Goal: Find specific page/section: Find specific page/section

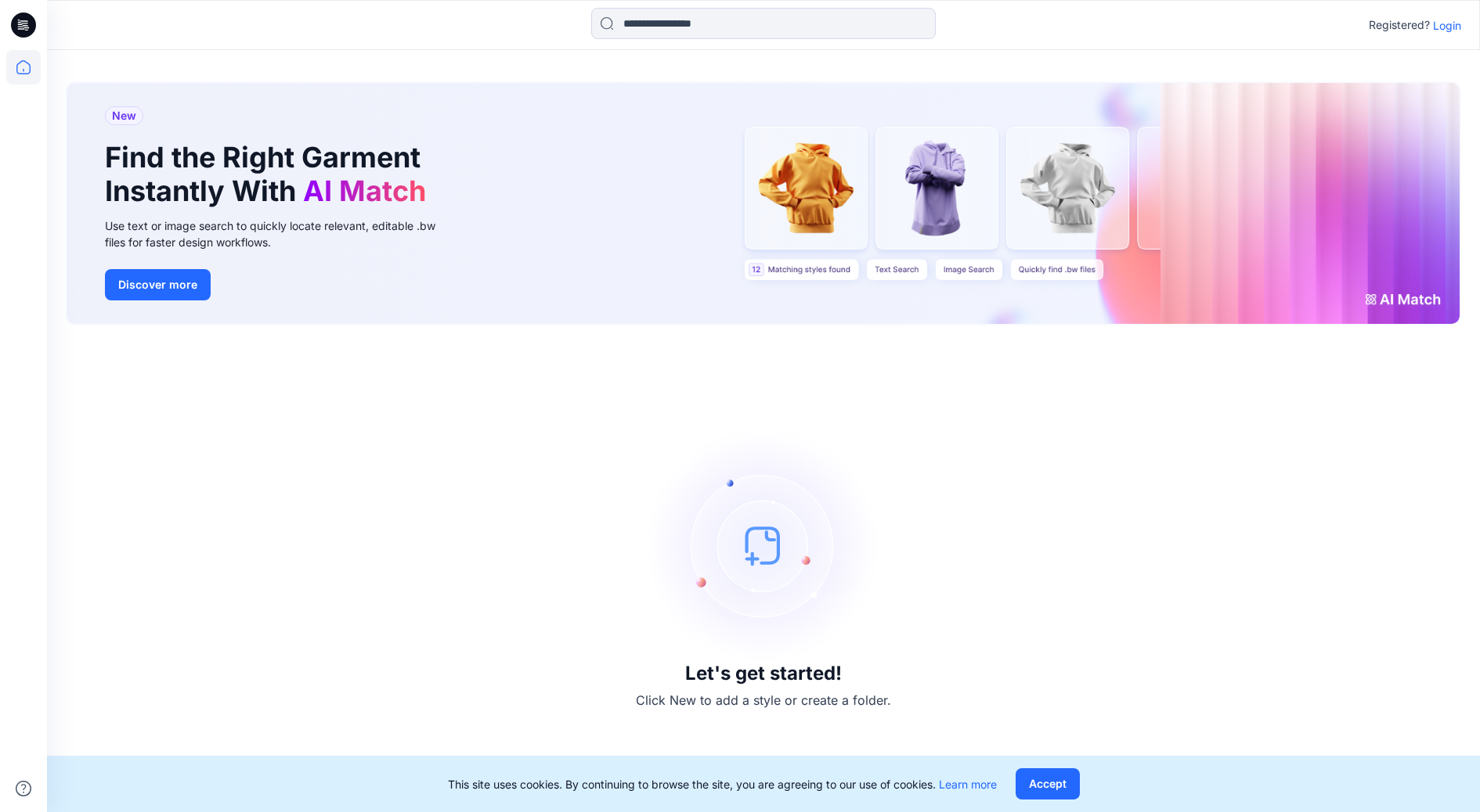
click at [1437, 25] on p "Login" at bounding box center [1446, 25] width 28 height 17
click at [1450, 25] on p "Login" at bounding box center [1446, 25] width 28 height 17
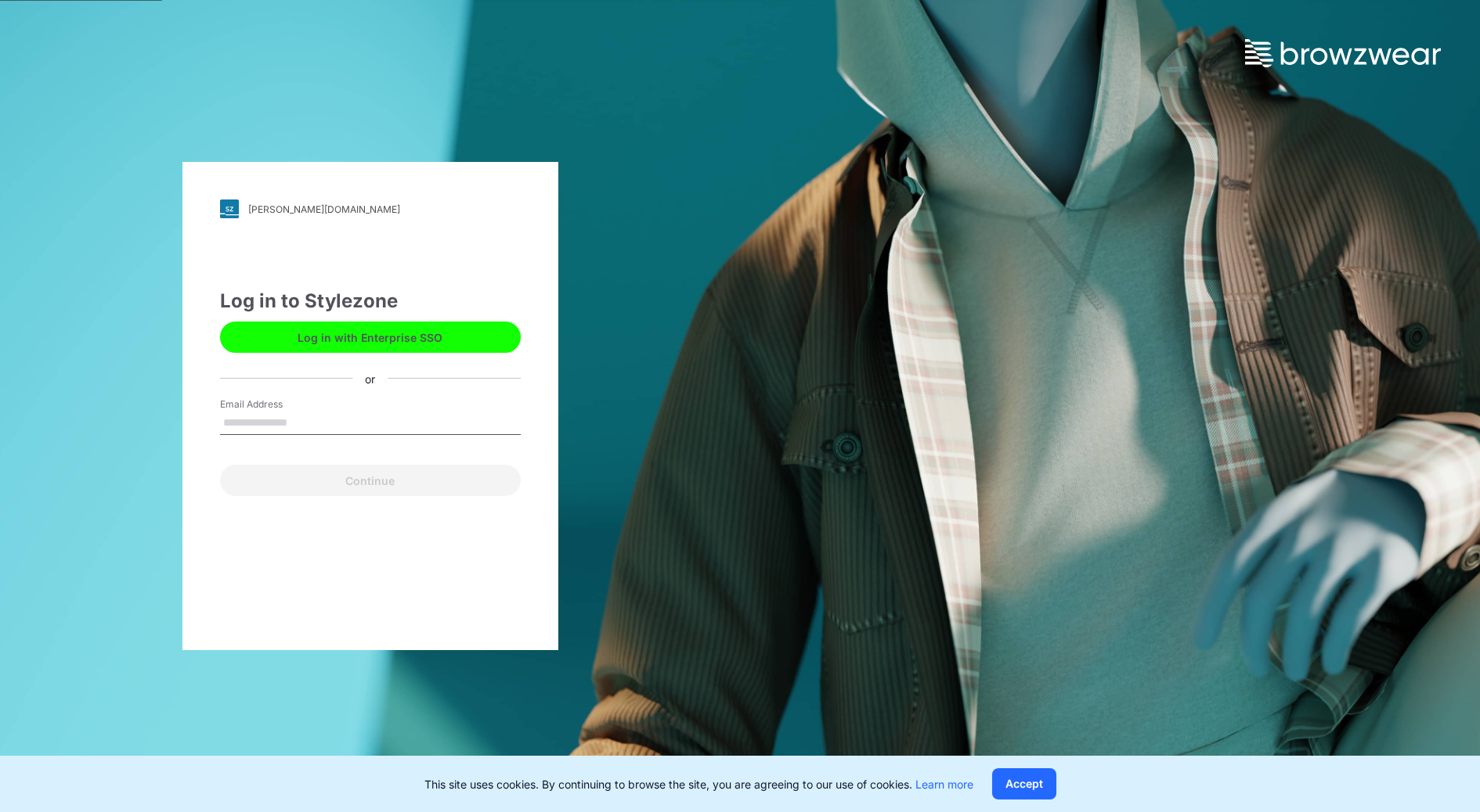
click at [304, 424] on input "Email Address" at bounding box center [370, 423] width 300 height 23
type input "**********"
click at [375, 483] on button "Continue" at bounding box center [370, 481] width 300 height 31
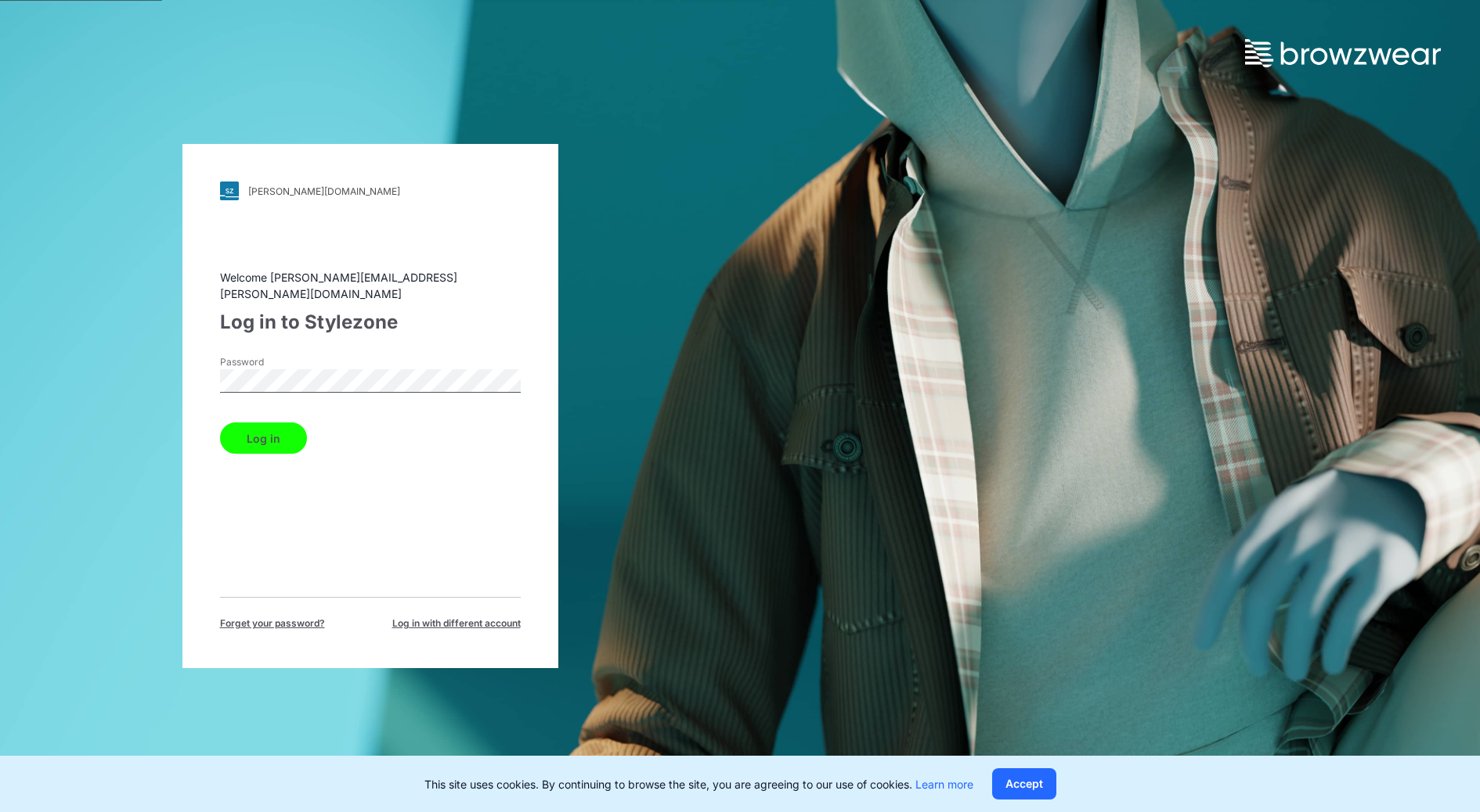
click at [281, 429] on button "Log in" at bounding box center [263, 439] width 87 height 31
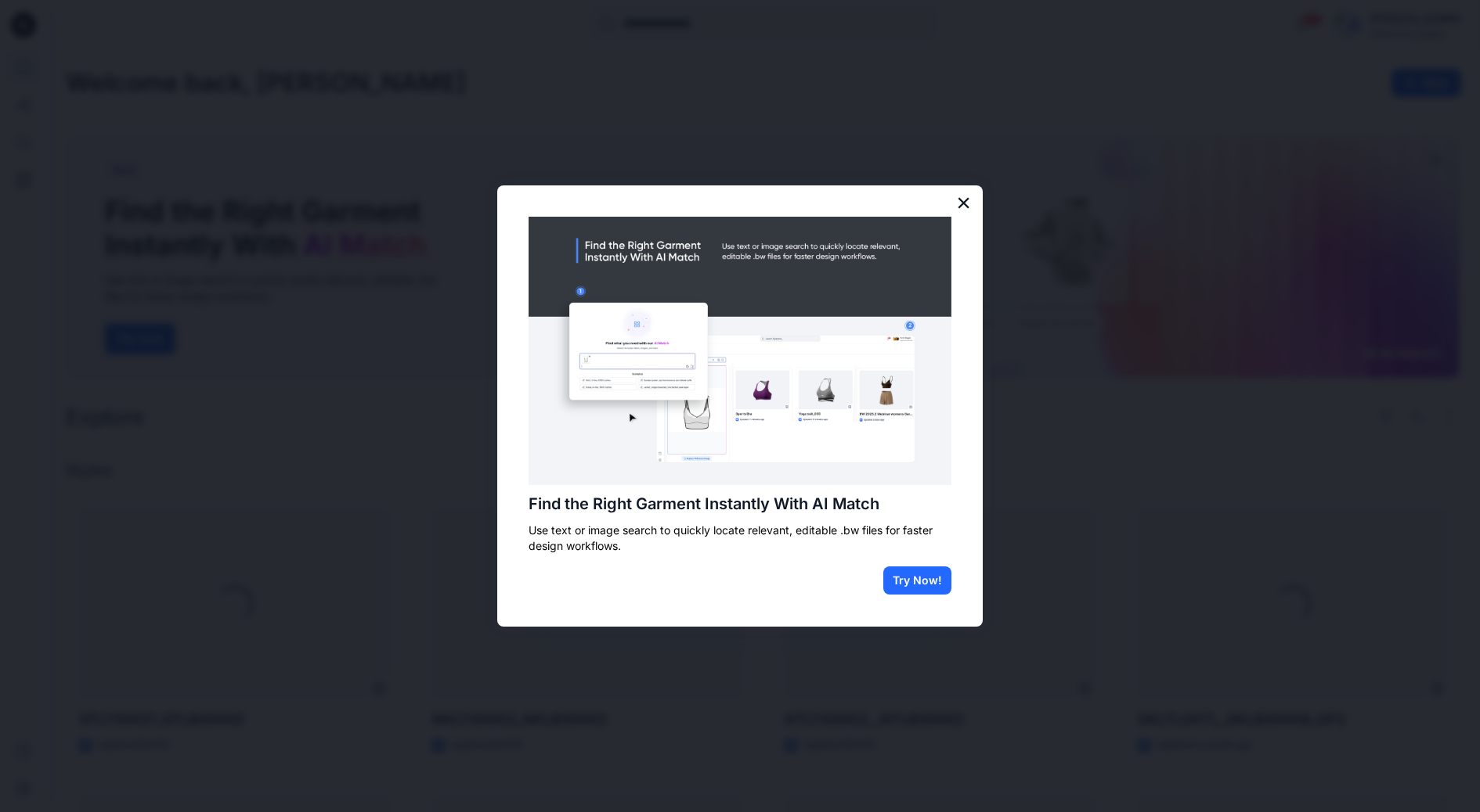
click at [967, 202] on button "×" at bounding box center [962, 203] width 15 height 25
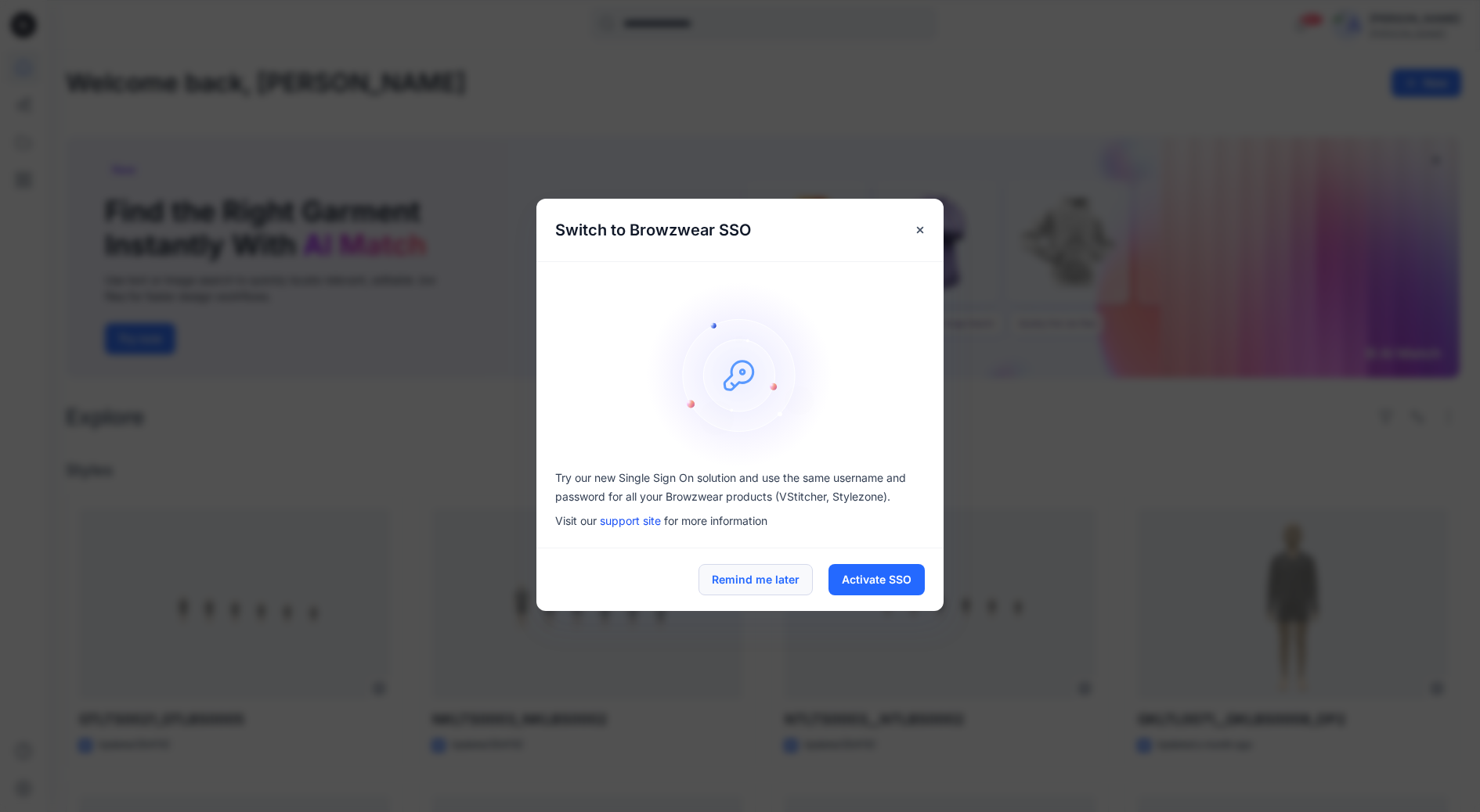
click at [769, 587] on button "Remind me later" at bounding box center [755, 580] width 114 height 31
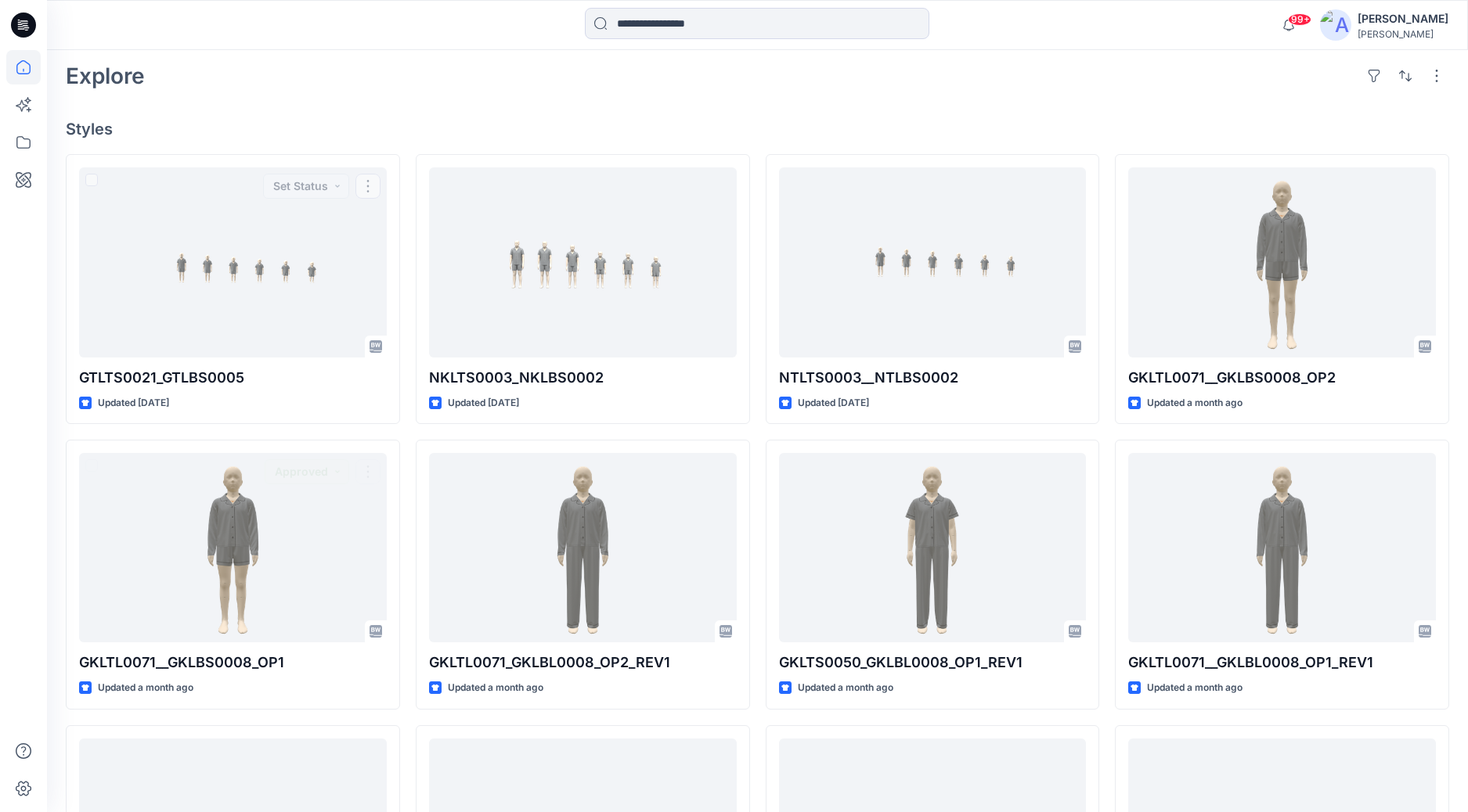
scroll to position [196, 0]
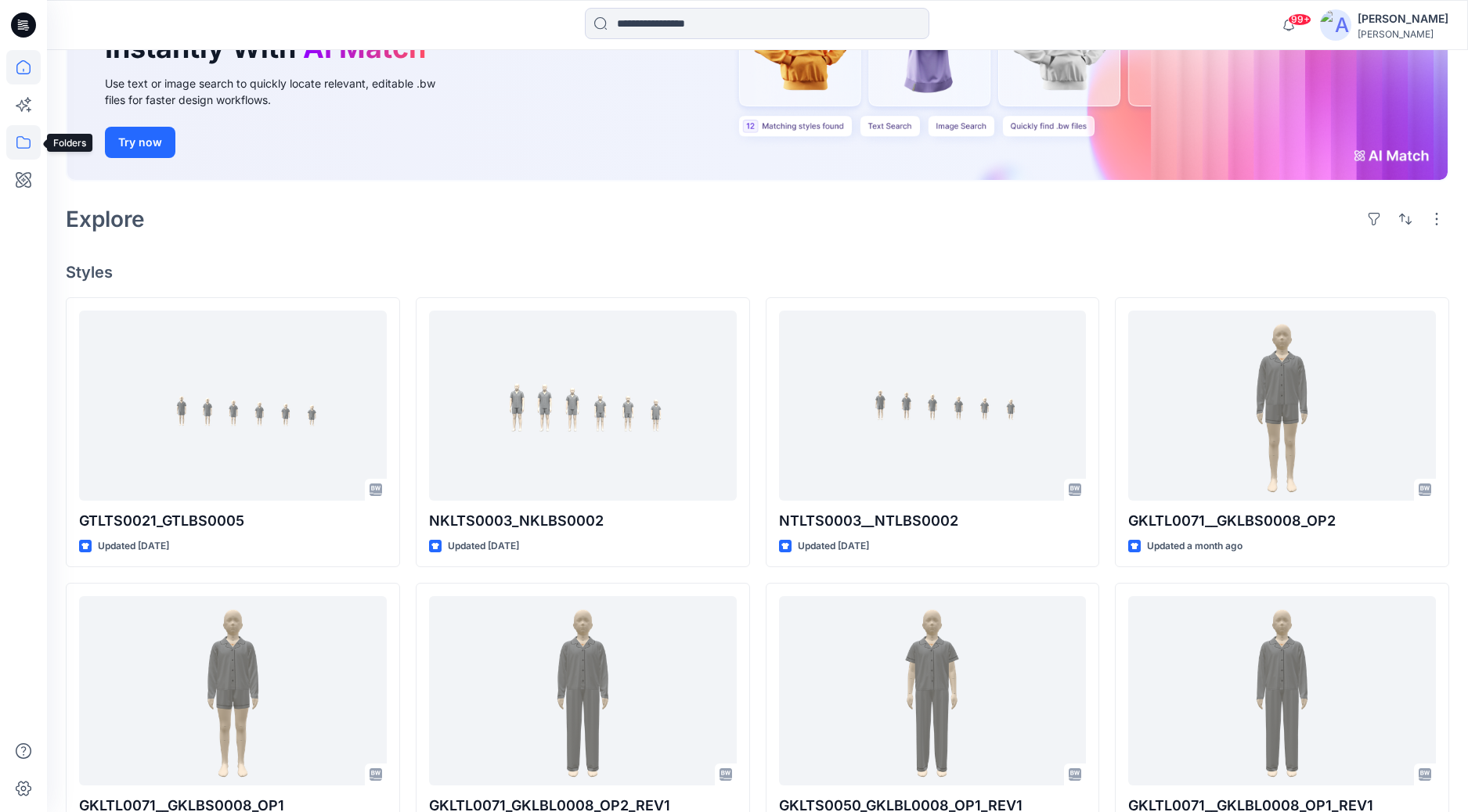
click at [21, 145] on icon at bounding box center [22, 141] width 34 height 34
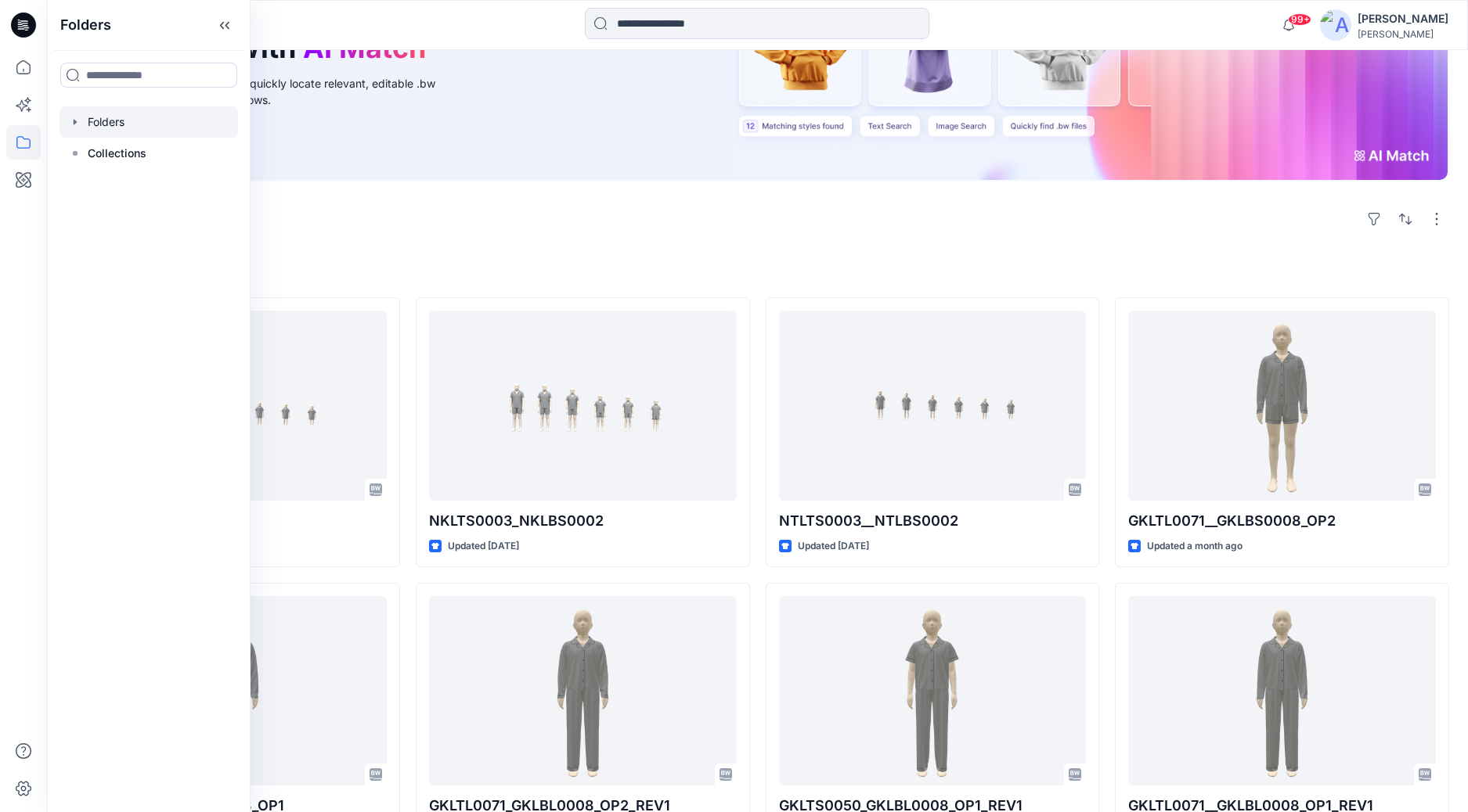
click at [125, 121] on div at bounding box center [148, 122] width 178 height 31
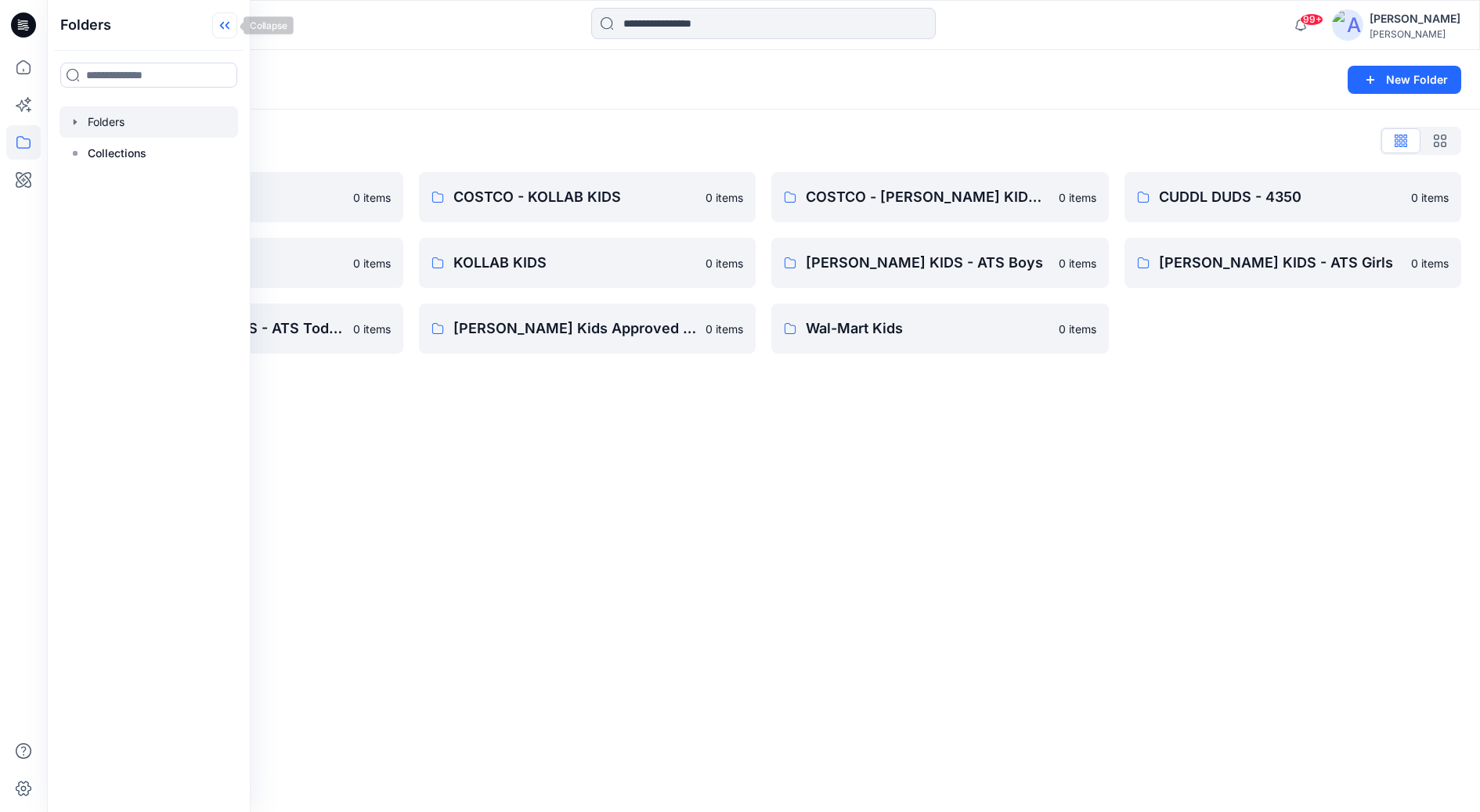
click at [224, 25] on icon at bounding box center [225, 25] width 25 height 25
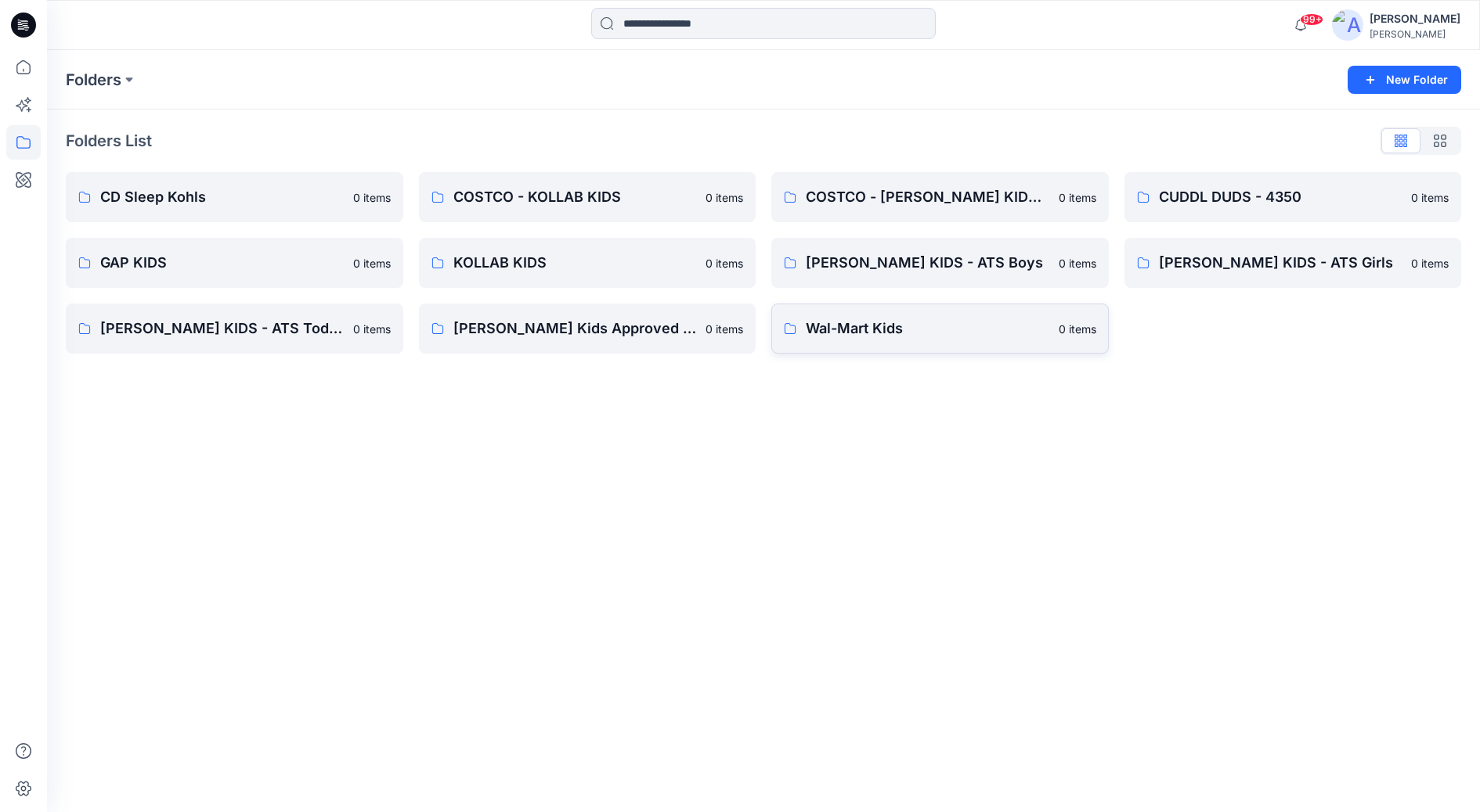
click at [950, 331] on p "Wal-Mart Kids" at bounding box center [927, 329] width 244 height 21
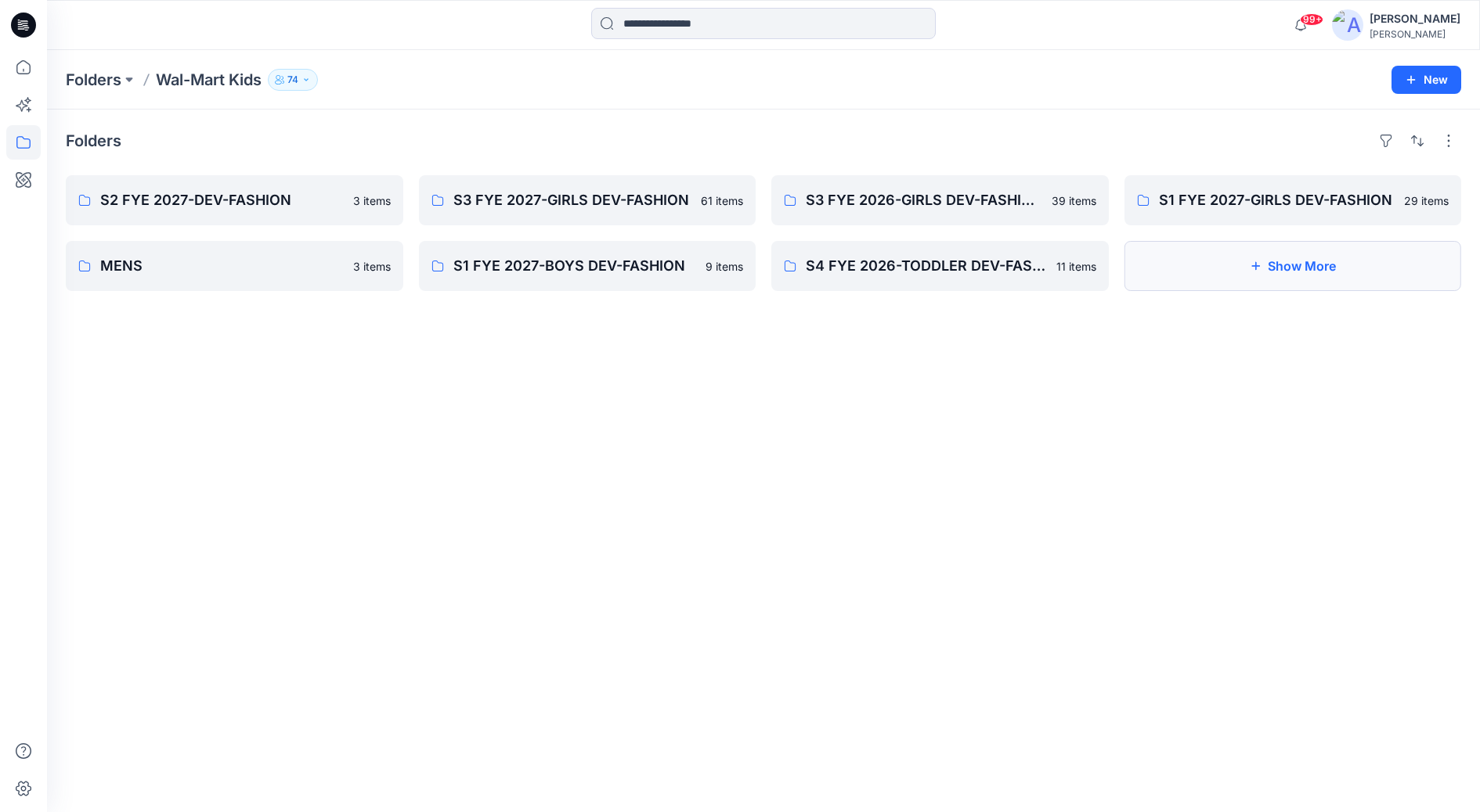
click at [1224, 265] on button "Show More" at bounding box center [1293, 265] width 337 height 50
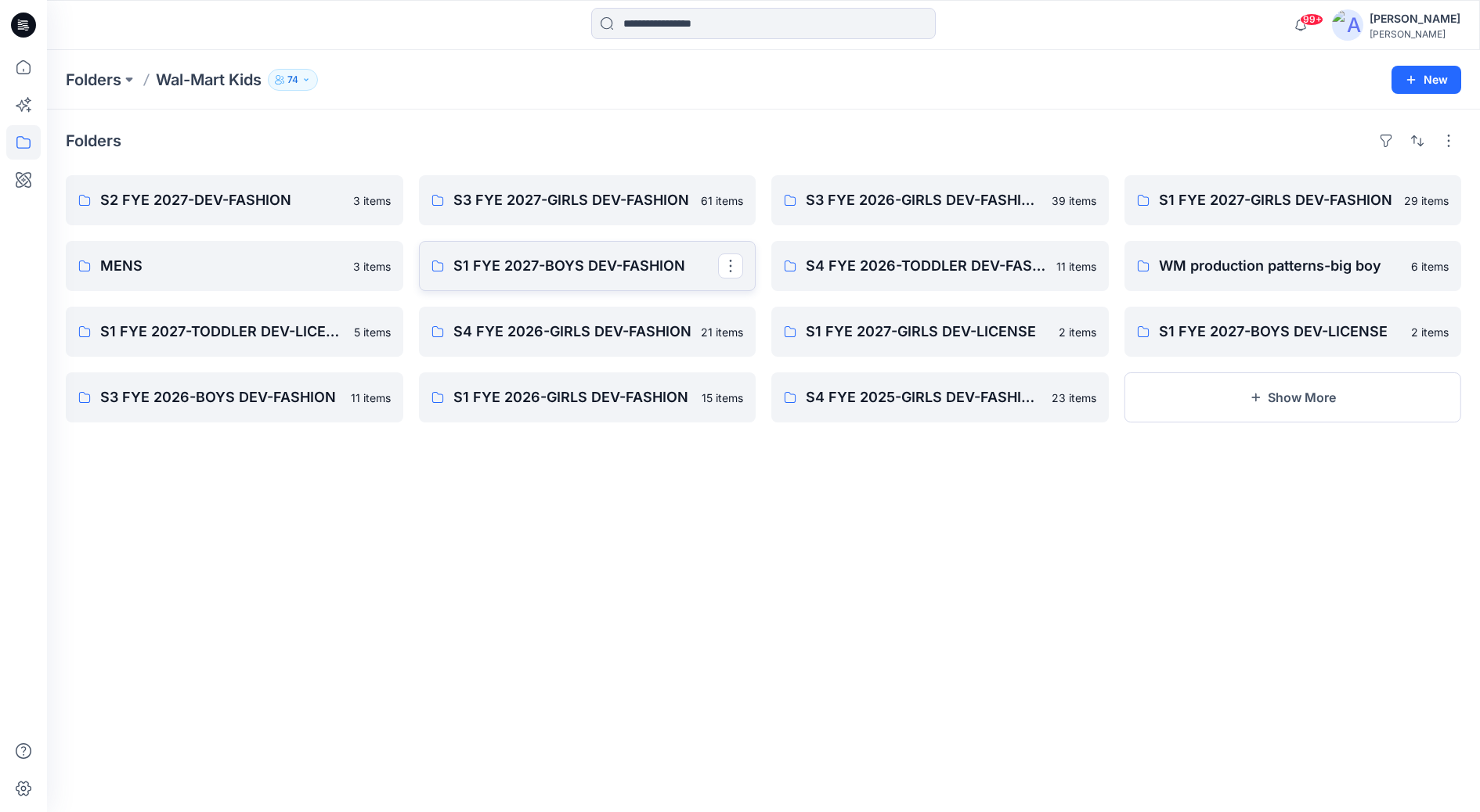
click at [536, 272] on p "S1 FYE 2027-BOYS DEV-FASHION" at bounding box center [586, 266] width 265 height 21
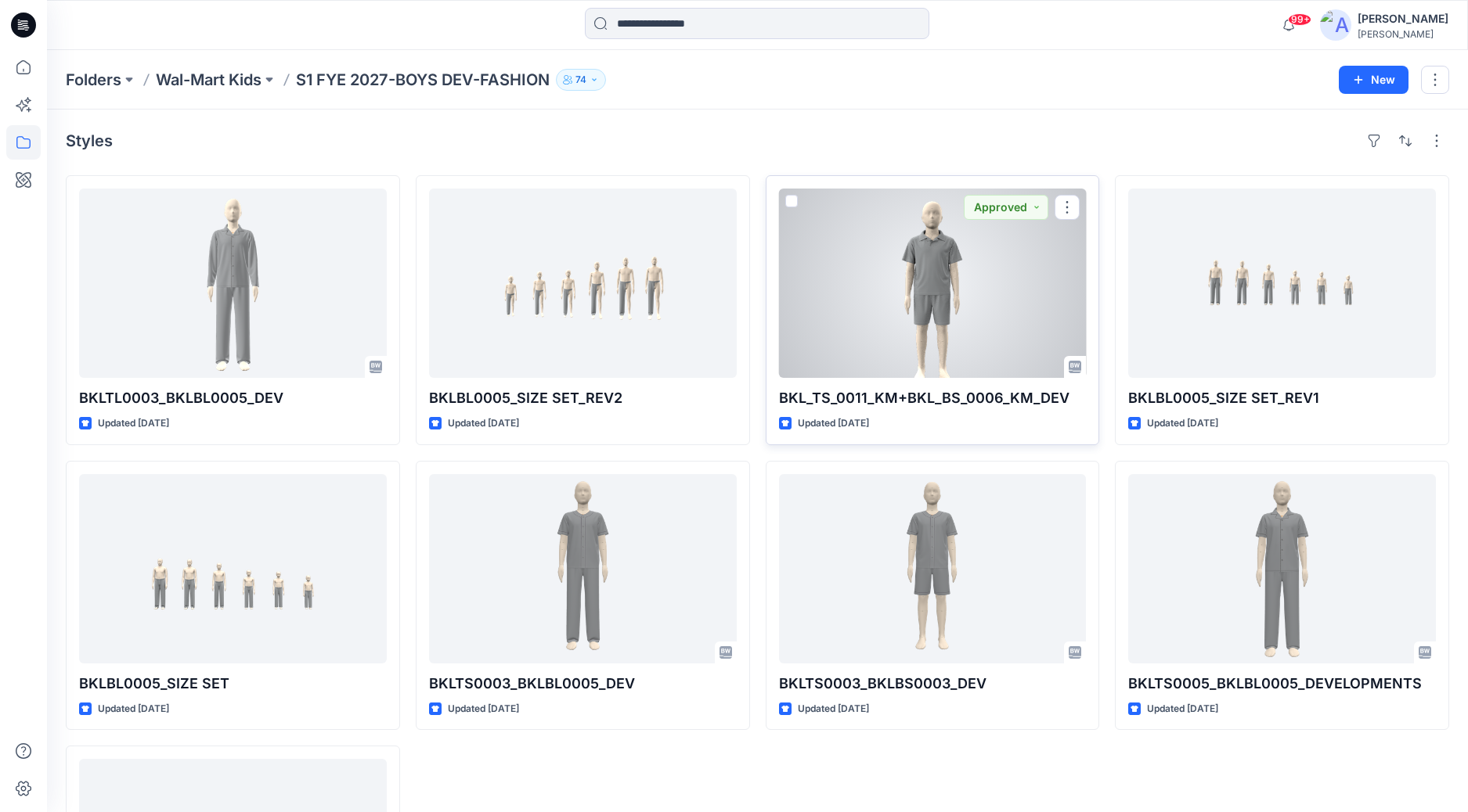
click at [950, 344] on div at bounding box center [933, 284] width 308 height 189
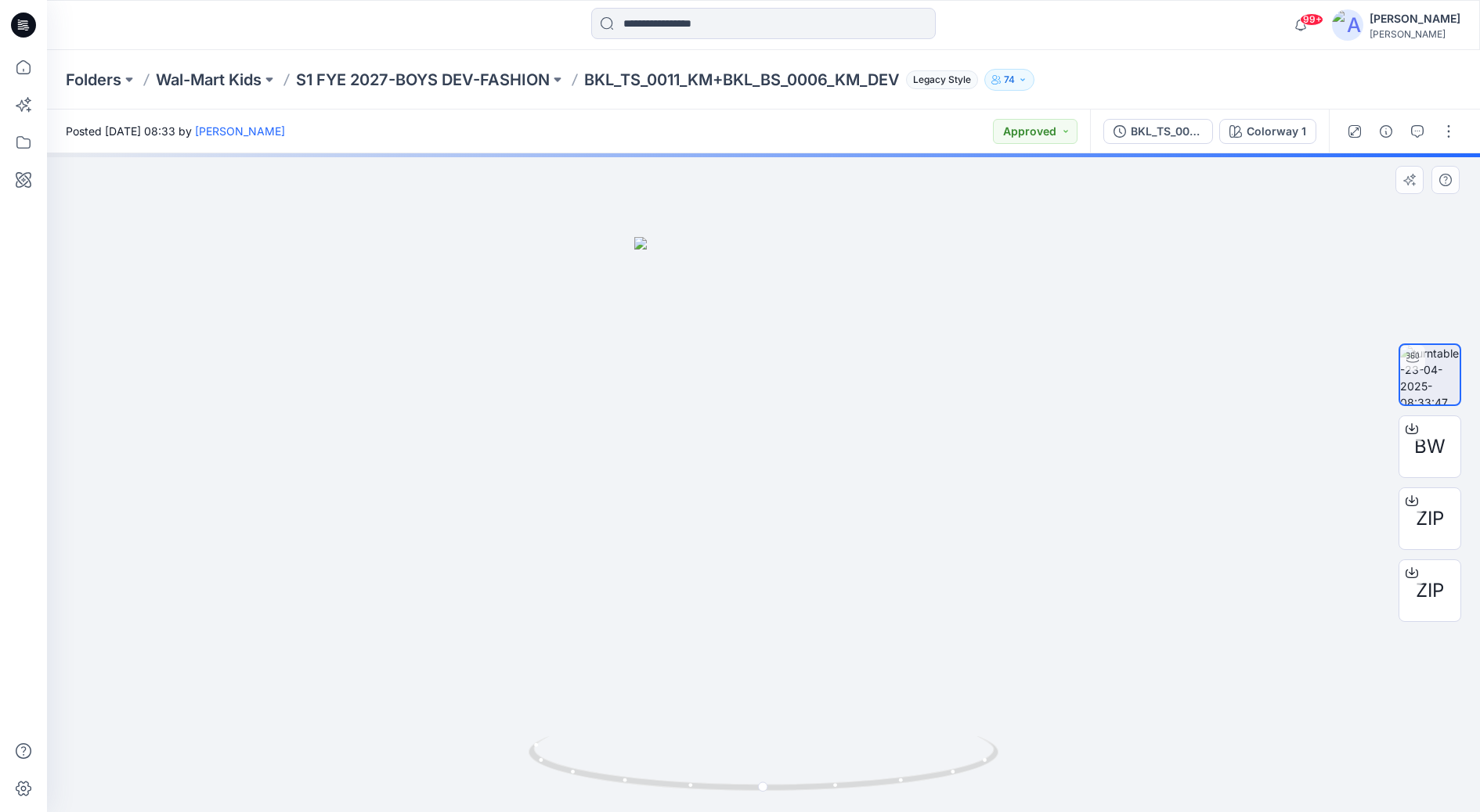
click at [764, 413] on img at bounding box center [762, 524] width 258 height 576
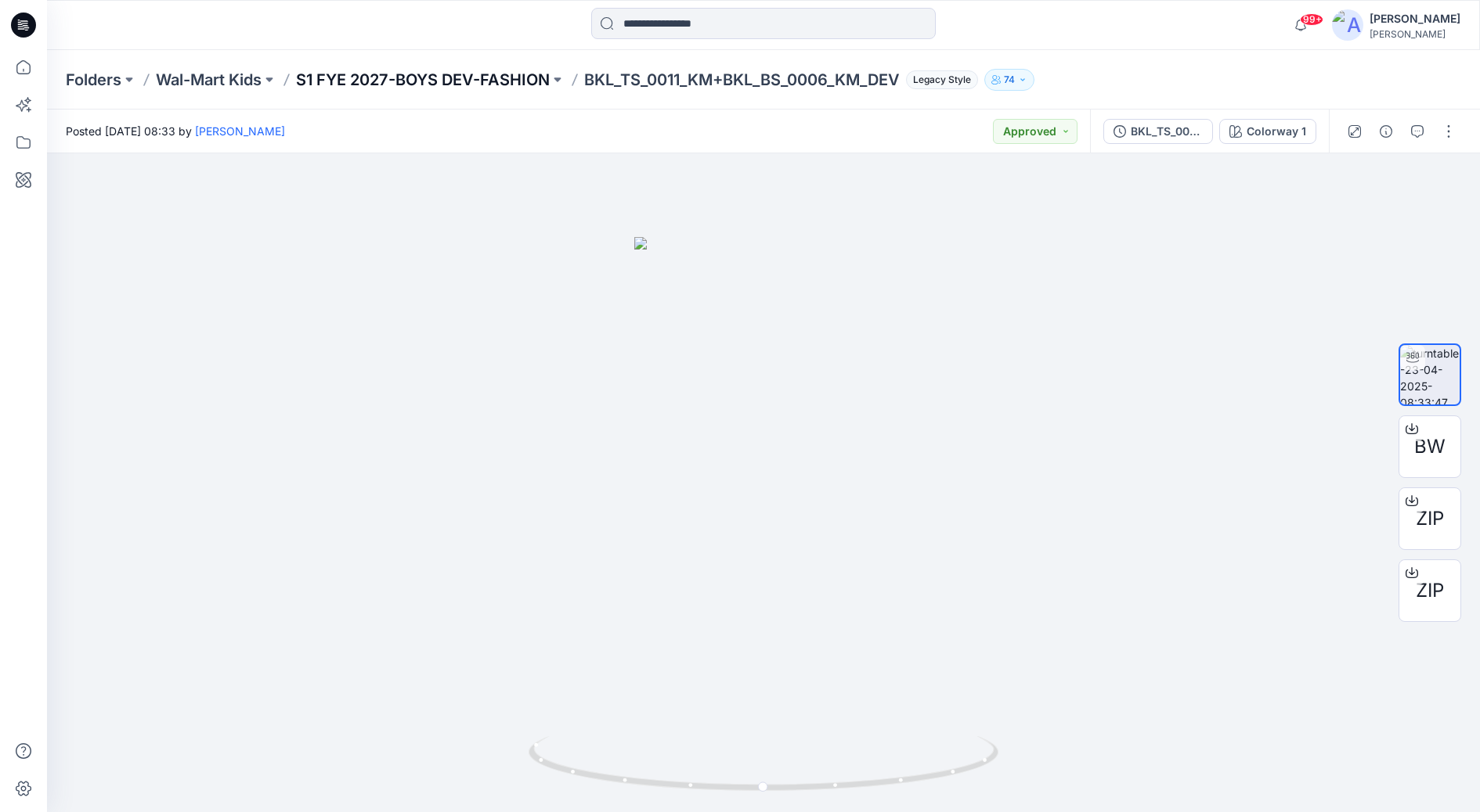
click at [509, 81] on p "S1 FYE 2027-BOYS DEV-FASHION" at bounding box center [423, 80] width 253 height 21
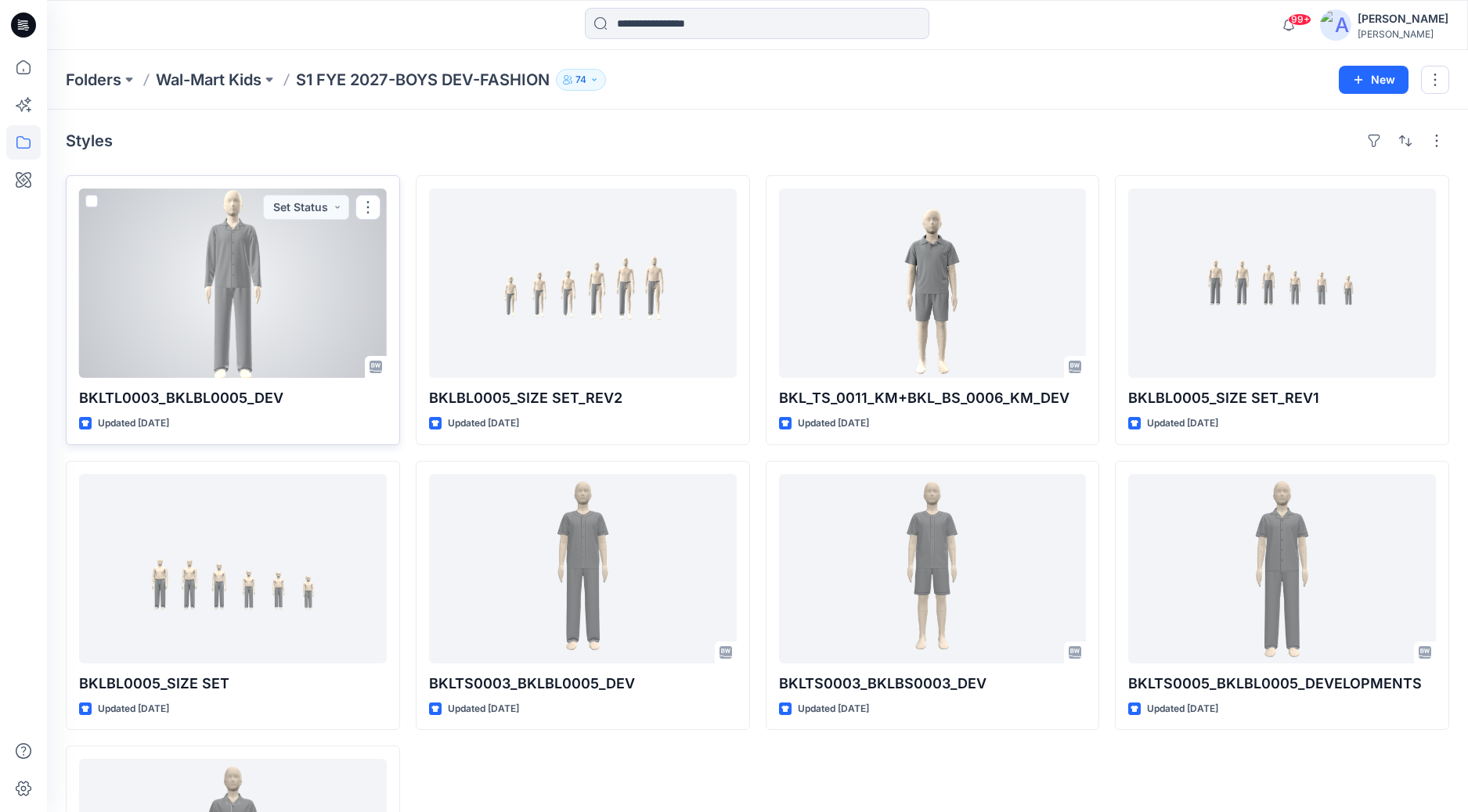
click at [264, 310] on div at bounding box center [233, 284] width 308 height 189
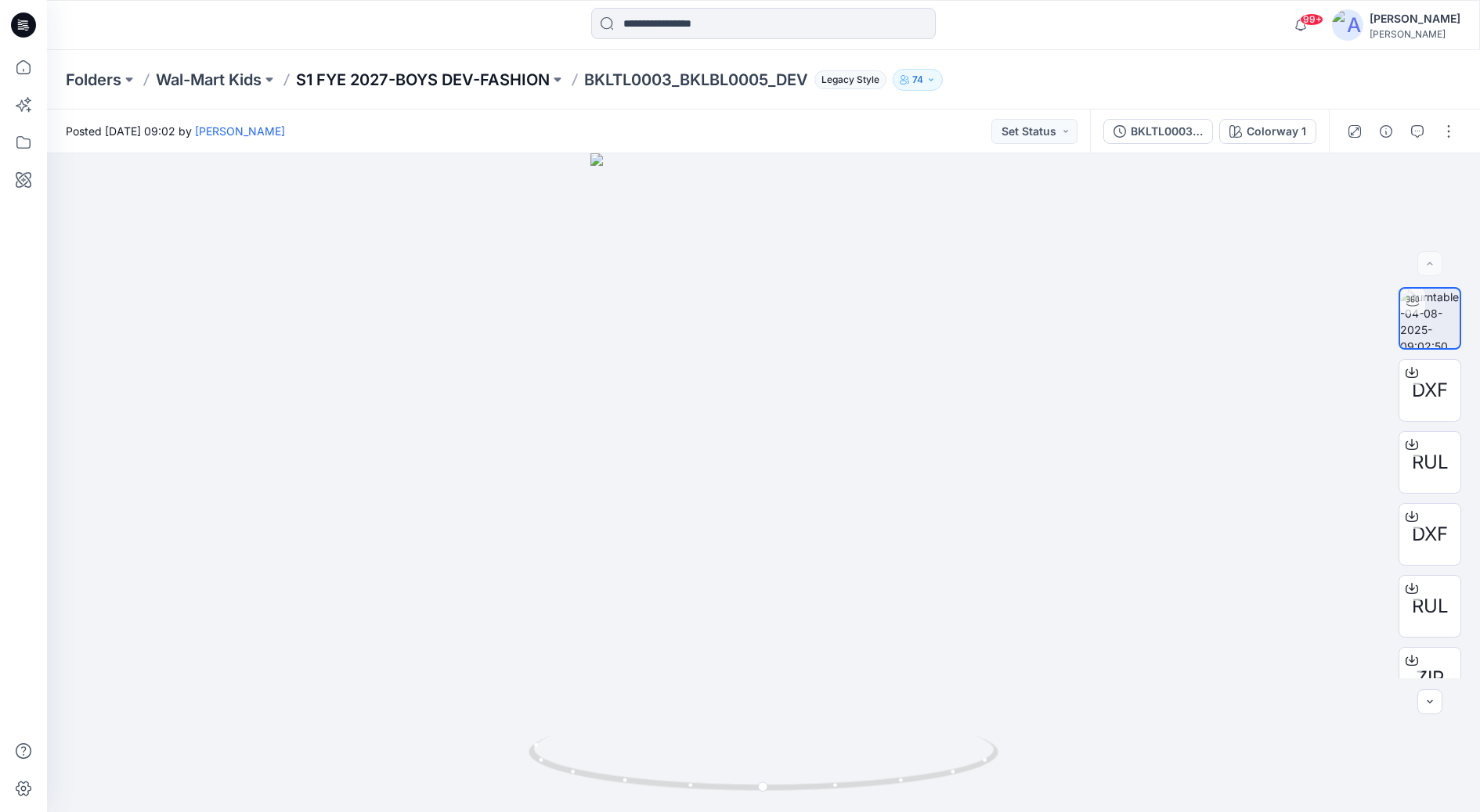
click at [377, 73] on p "S1 FYE 2027-BOYS DEV-FASHION" at bounding box center [423, 80] width 253 height 21
